Goal: Navigation & Orientation: Find specific page/section

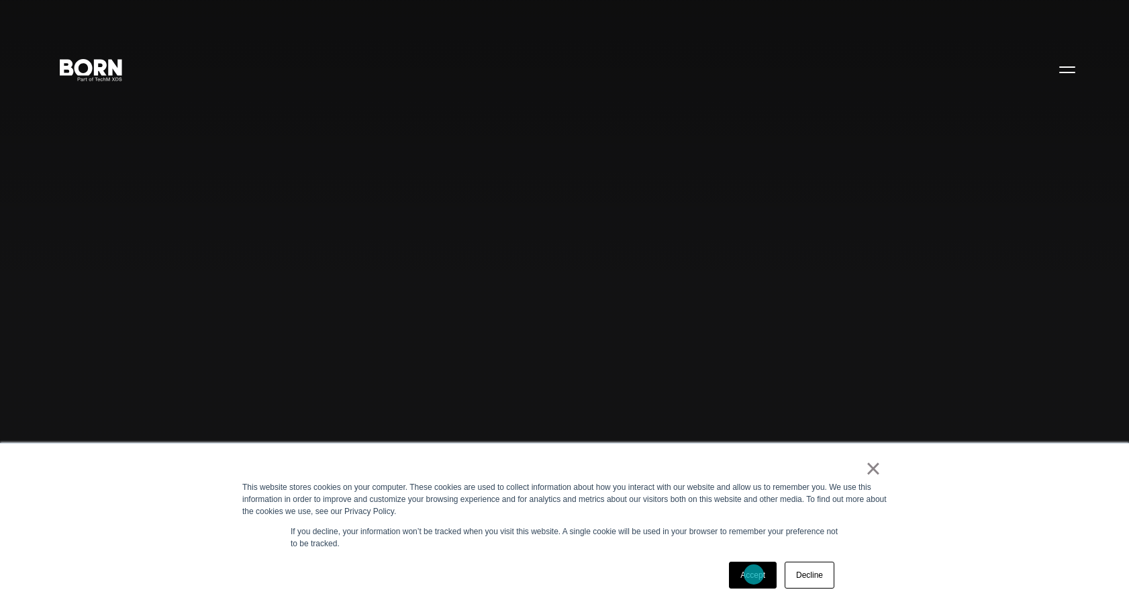
click at [754, 575] on link "Accept" at bounding box center [753, 575] width 48 height 27
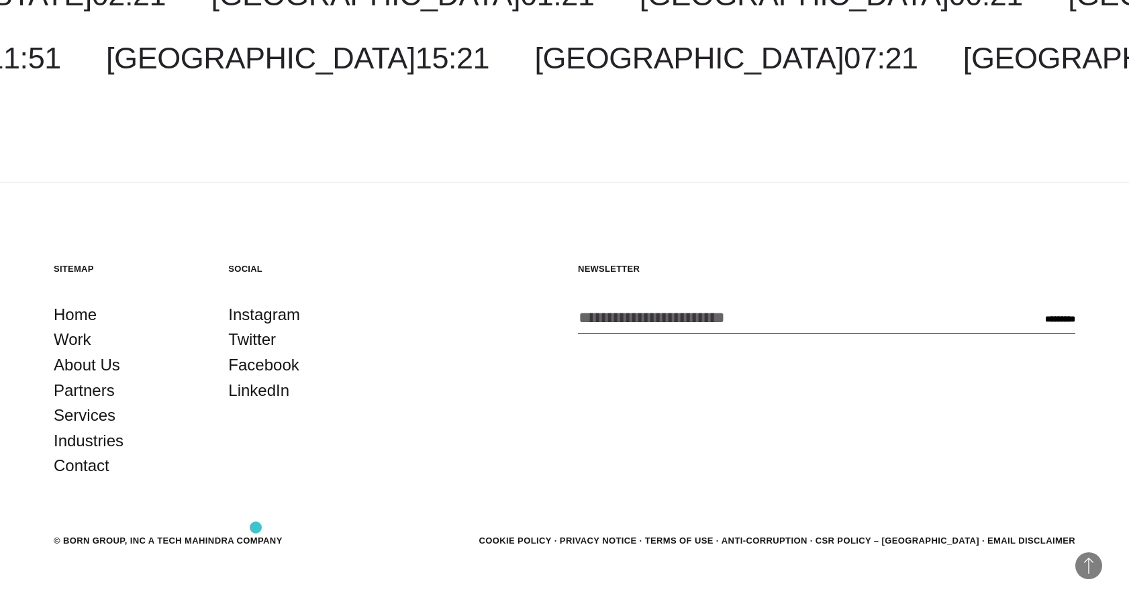
scroll to position [4183, 0]
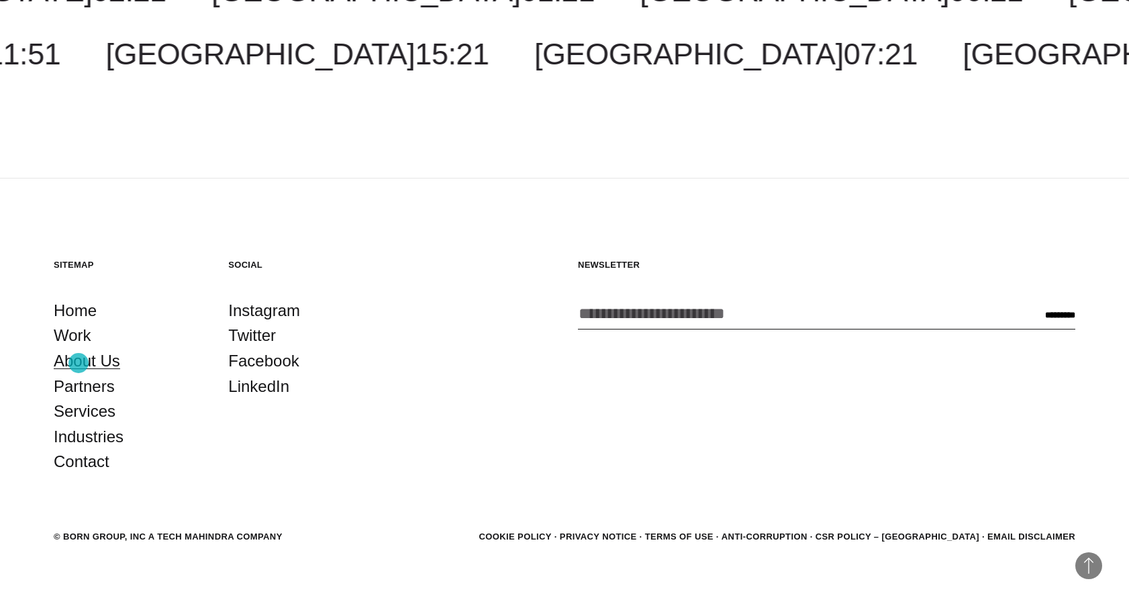
click at [79, 363] on link "About Us" at bounding box center [87, 361] width 66 height 26
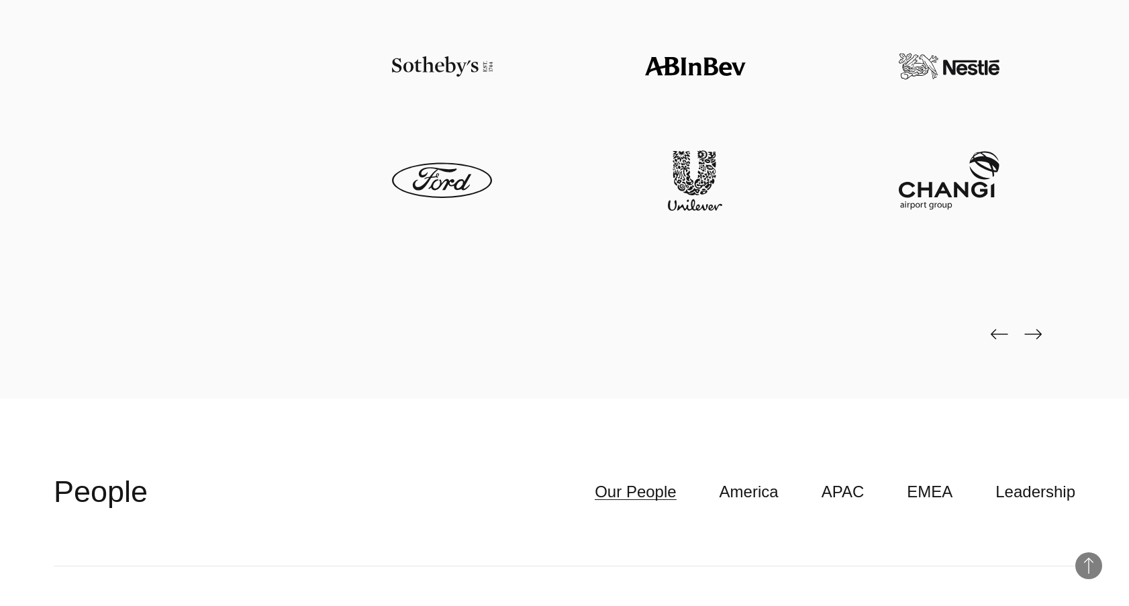
scroll to position [3544, 0]
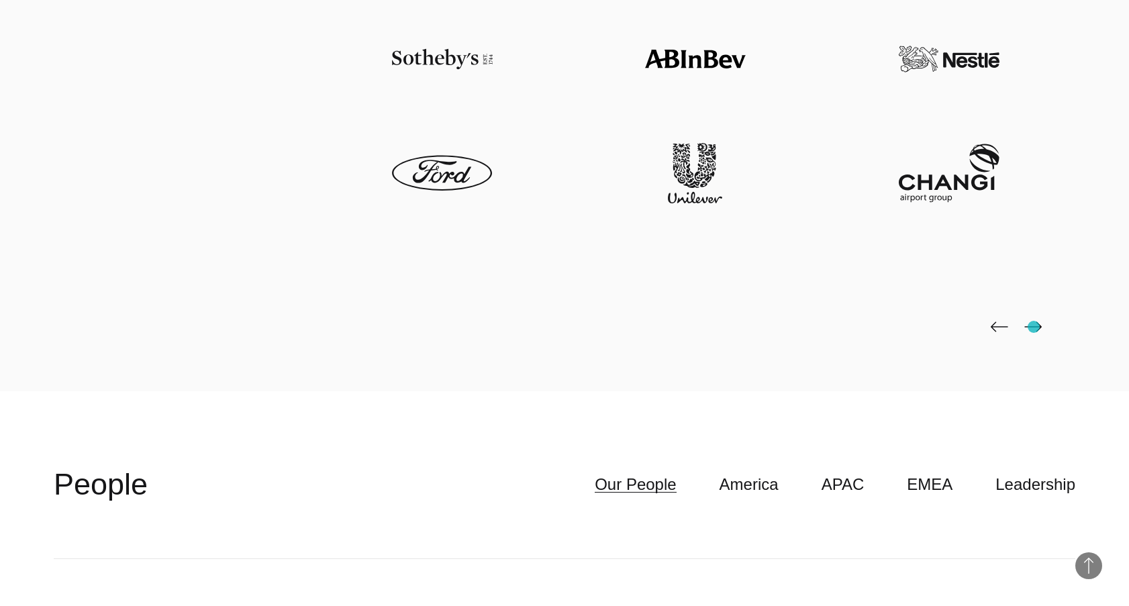
click at [1034, 327] on img at bounding box center [1033, 327] width 17 height 11
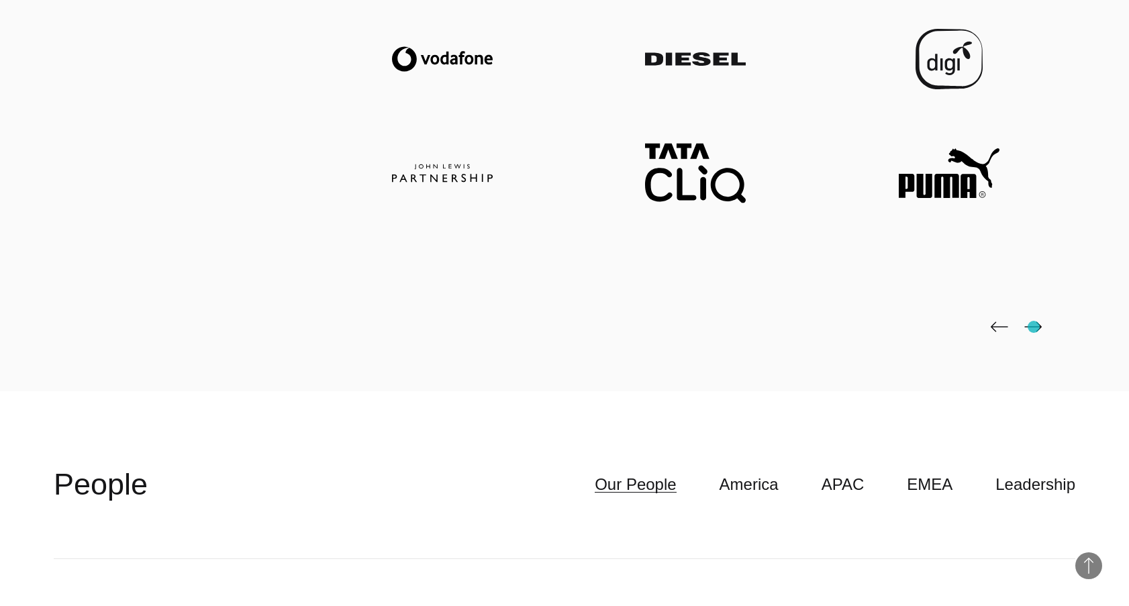
click at [1034, 327] on img at bounding box center [1033, 327] width 17 height 11
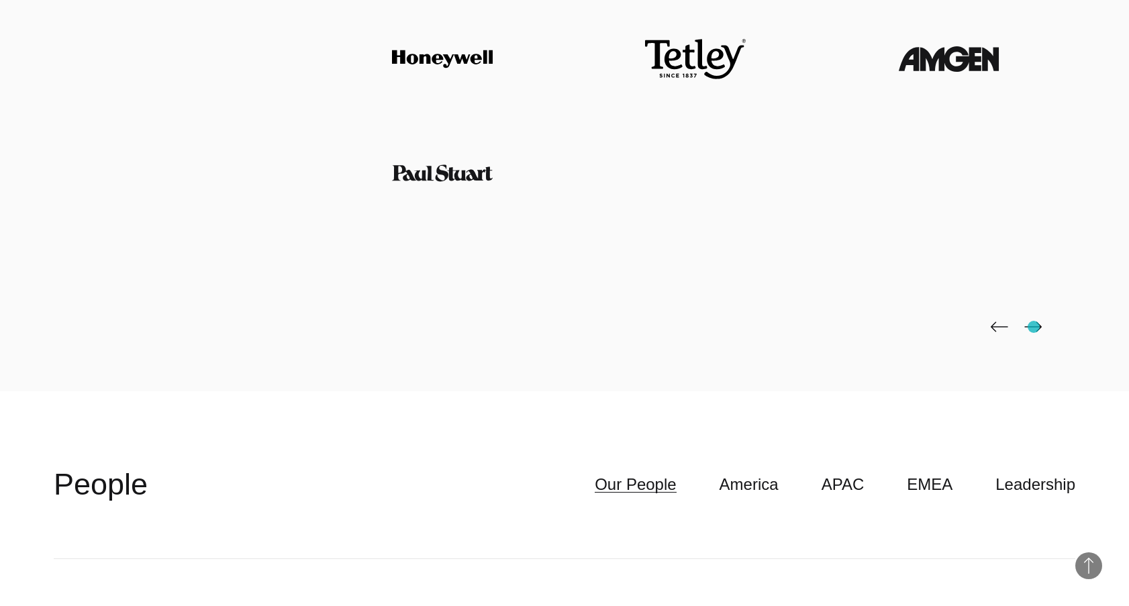
click at [1034, 327] on img at bounding box center [1033, 327] width 17 height 11
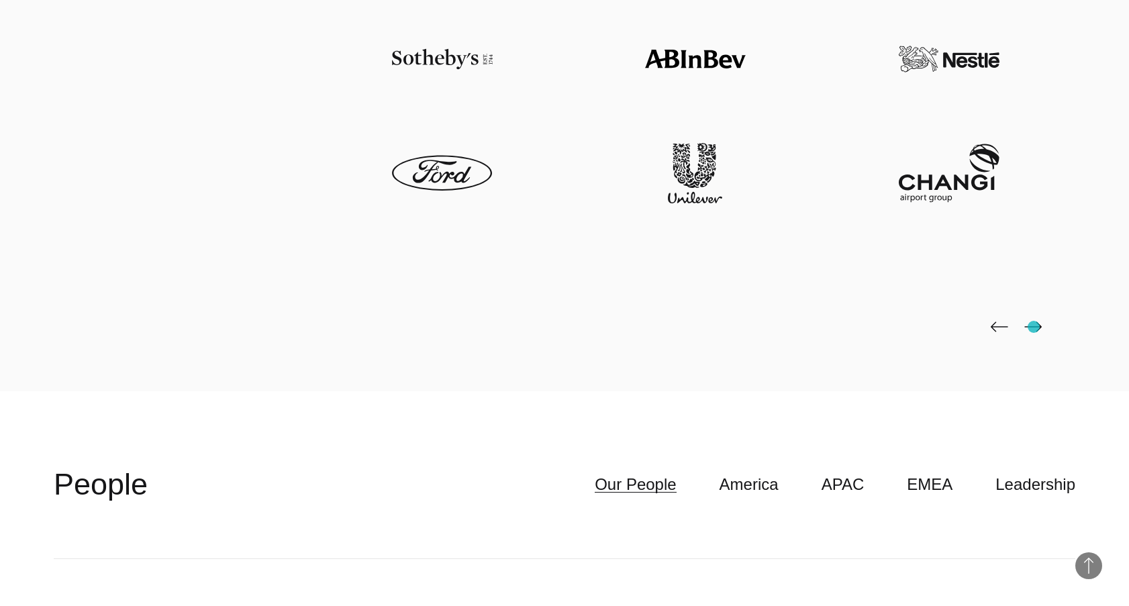
click at [1034, 327] on img at bounding box center [1033, 327] width 17 height 11
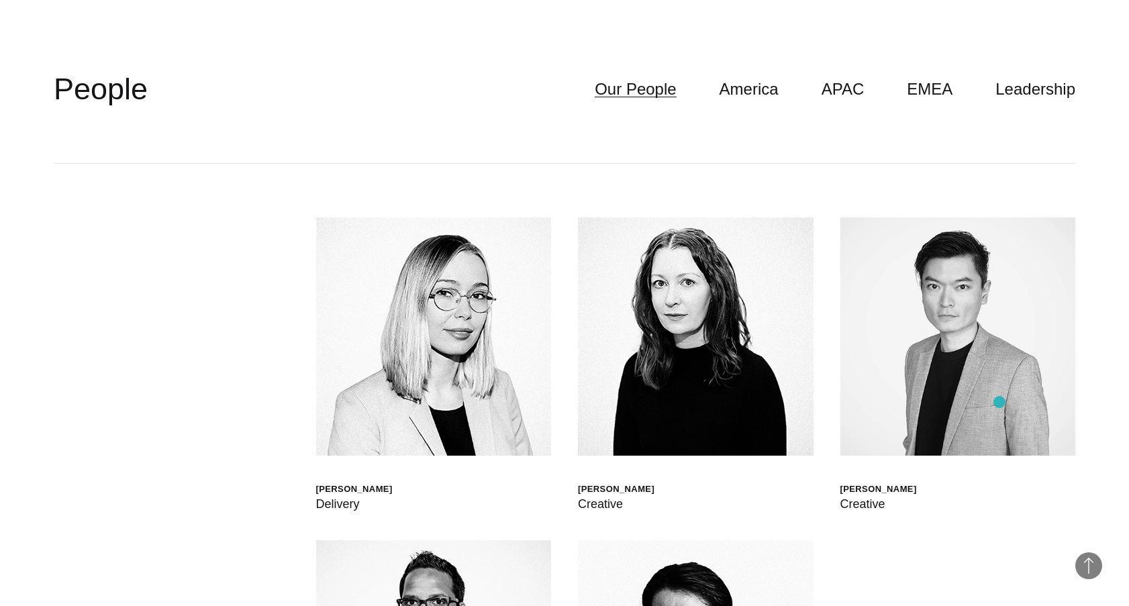
scroll to position [3715, 0]
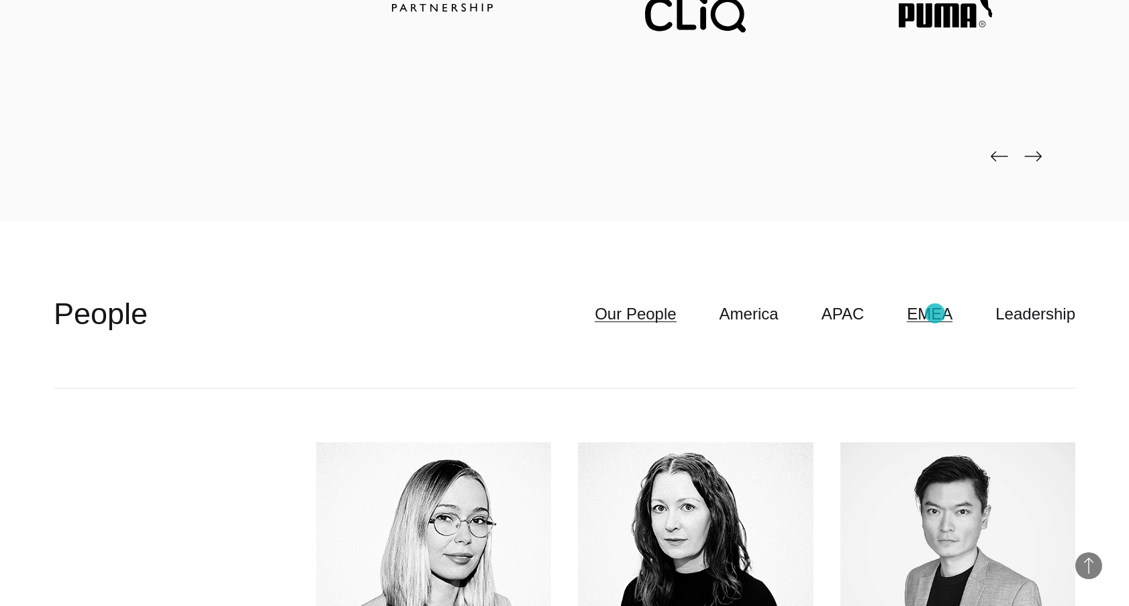
click at [935, 314] on link "EMEA" at bounding box center [930, 314] width 46 height 26
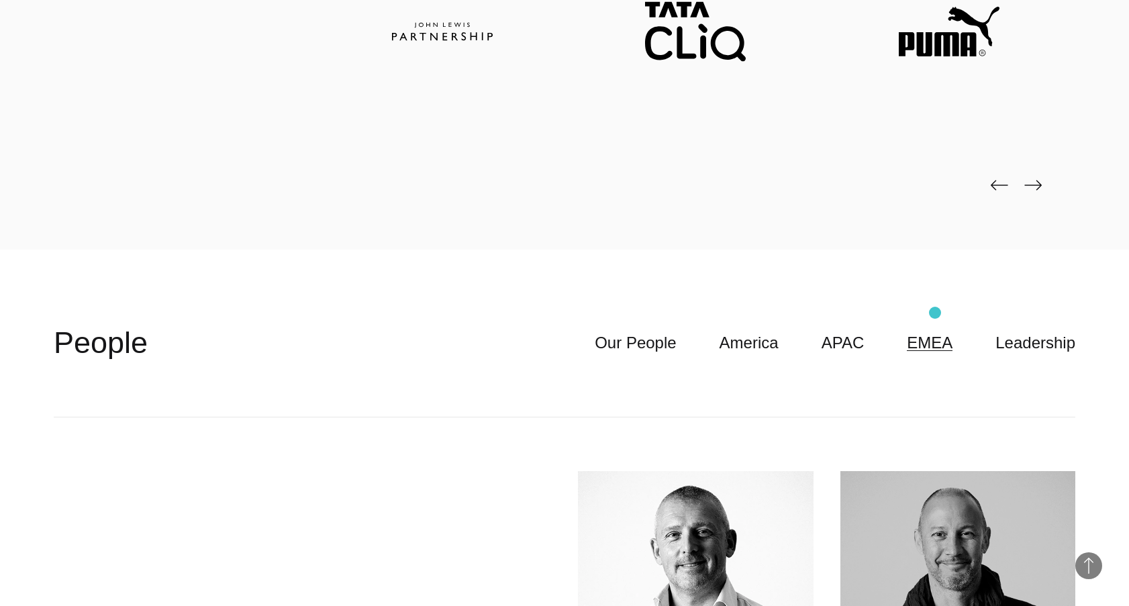
scroll to position [3689, 0]
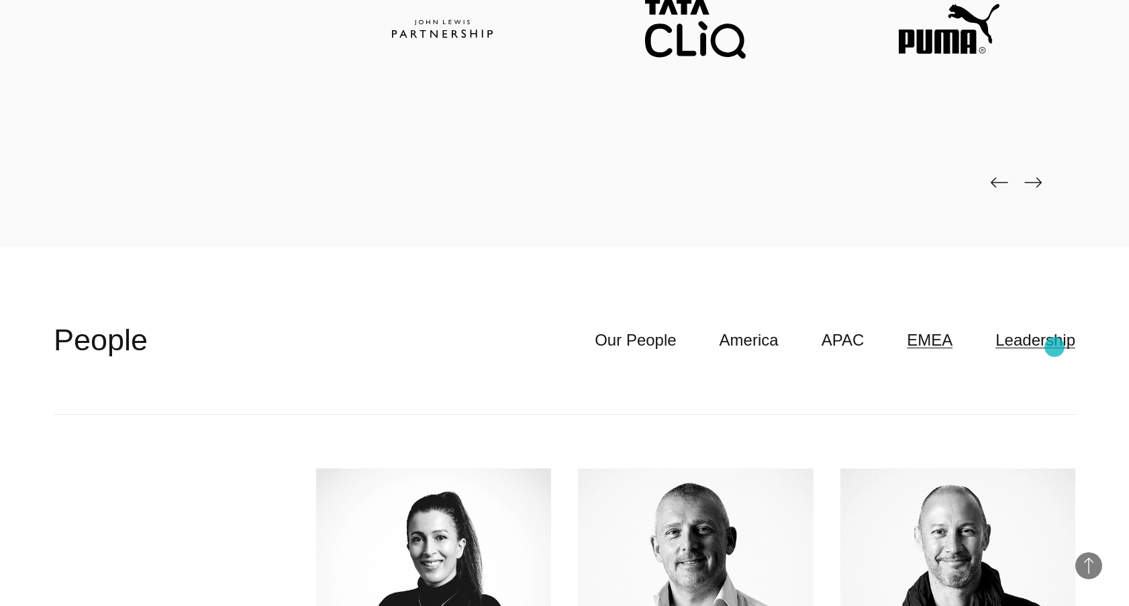
click at [1055, 347] on link "Leadership" at bounding box center [1036, 341] width 80 height 26
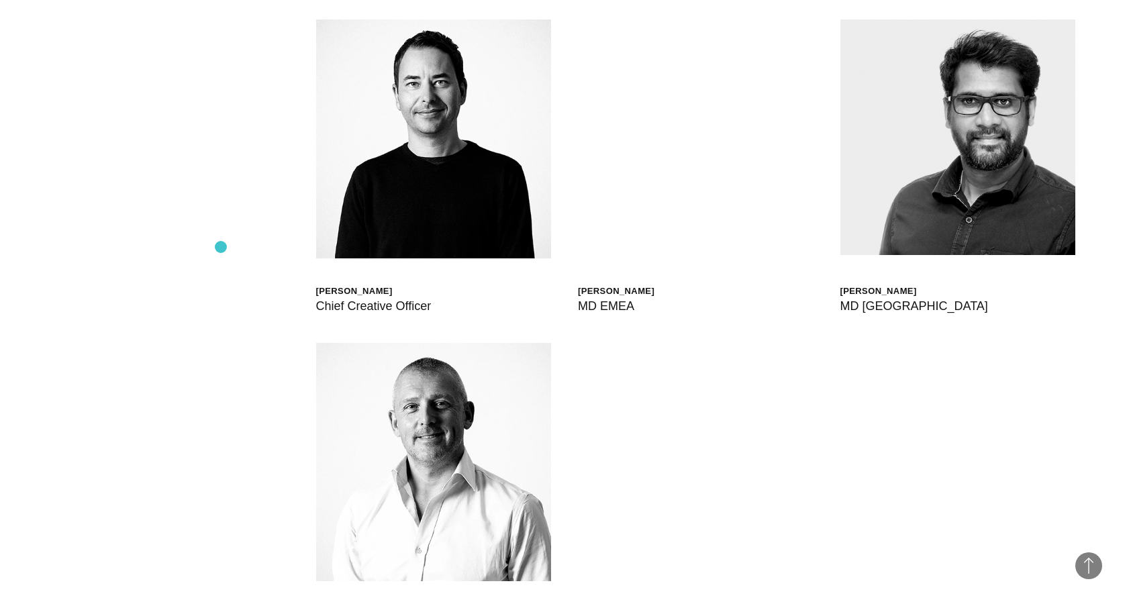
scroll to position [4445, 0]
